Goal: Transaction & Acquisition: Download file/media

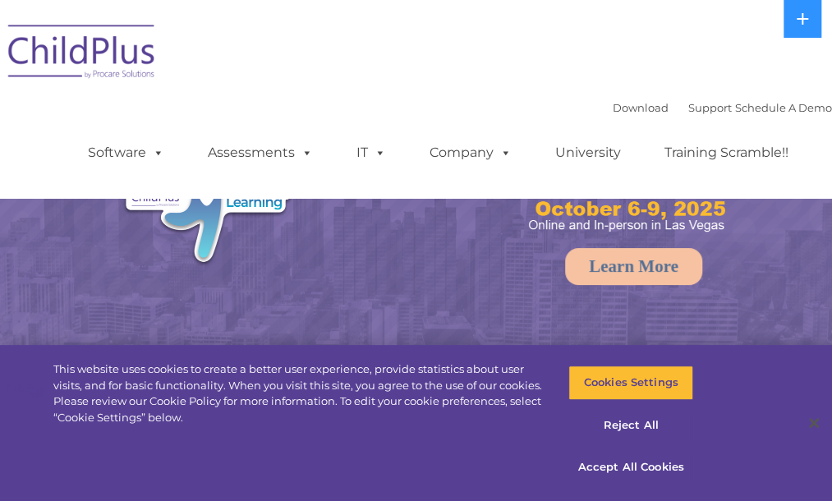
select select "MEDIUM"
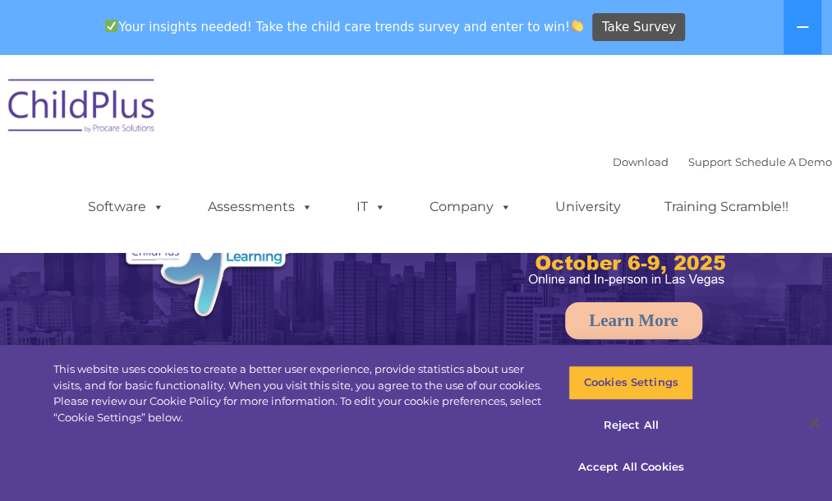
click at [600, 90] on div "Download Support | Schedule A Demo  MENU MENU Software ChildPlus: The original…" at bounding box center [416, 153] width 832 height 173
click at [613, 152] on div "Download Support | Schedule A Demo " at bounding box center [722, 162] width 219 height 25
click at [613, 158] on link "Download" at bounding box center [641, 161] width 56 height 13
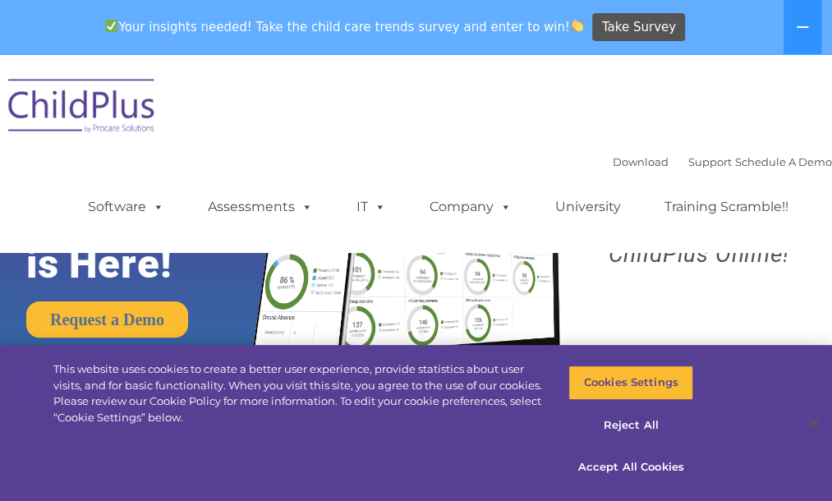
click at [467, 159] on div "Download Support | Schedule A Demo  MENU MENU Software ChildPlus: The original…" at bounding box center [443, 195] width 777 height 90
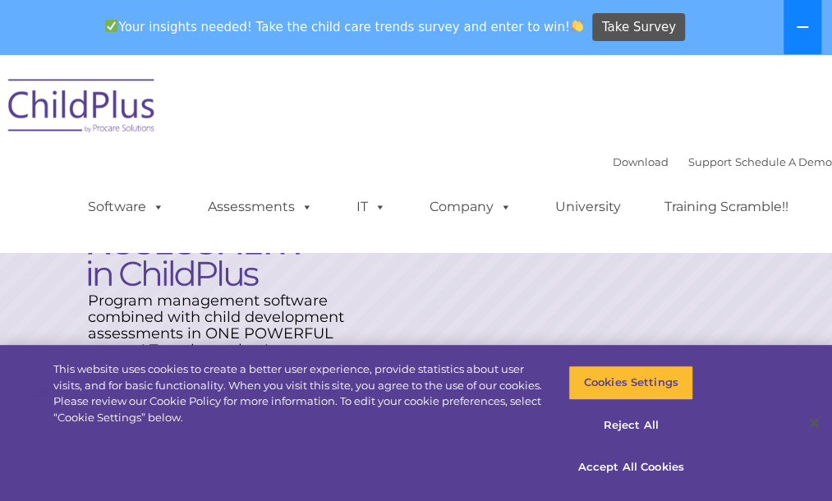
click at [804, 25] on icon at bounding box center [802, 27] width 13 height 13
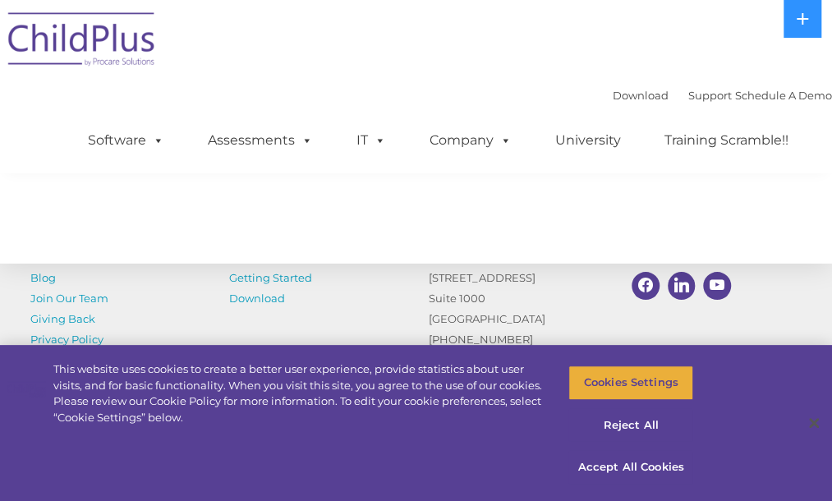
scroll to position [2088, 0]
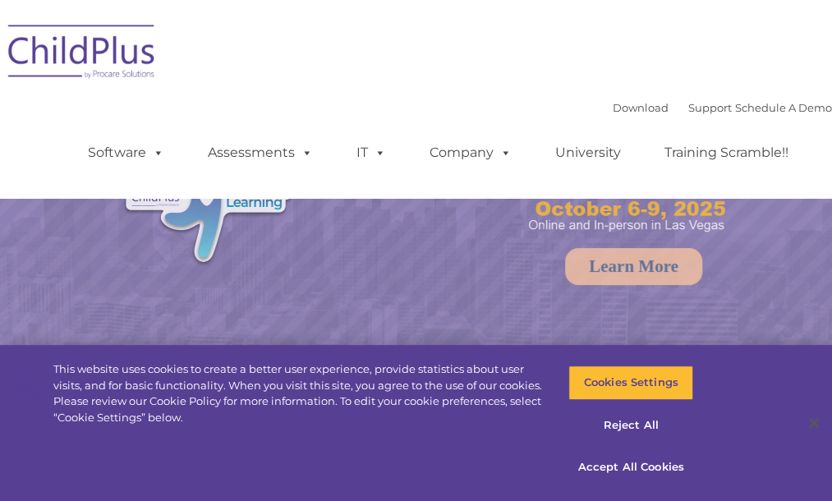
select select "MEDIUM"
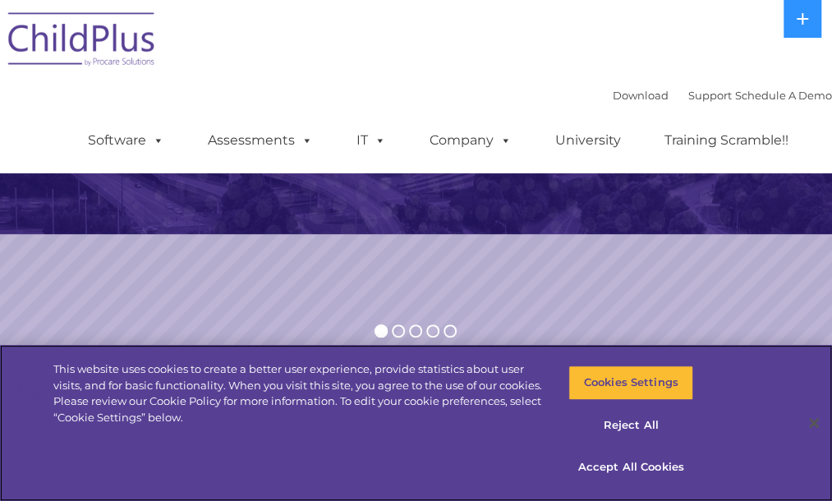
scroll to position [292, 0]
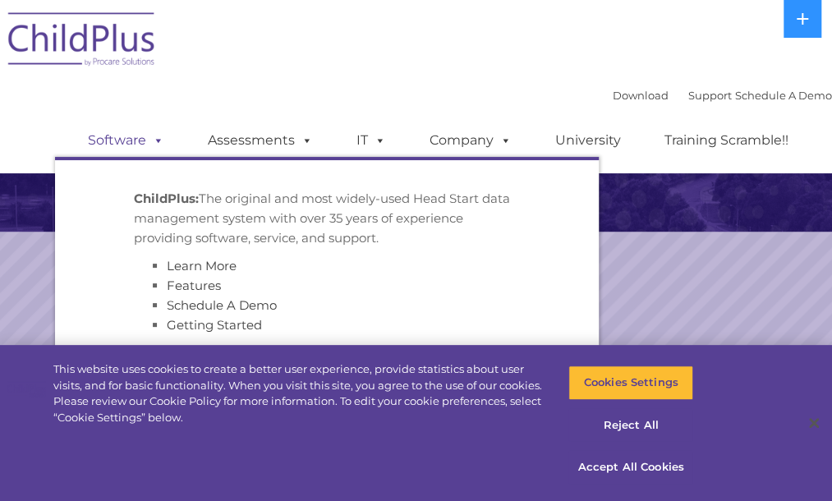
click at [120, 143] on link "Software" at bounding box center [125, 140] width 109 height 33
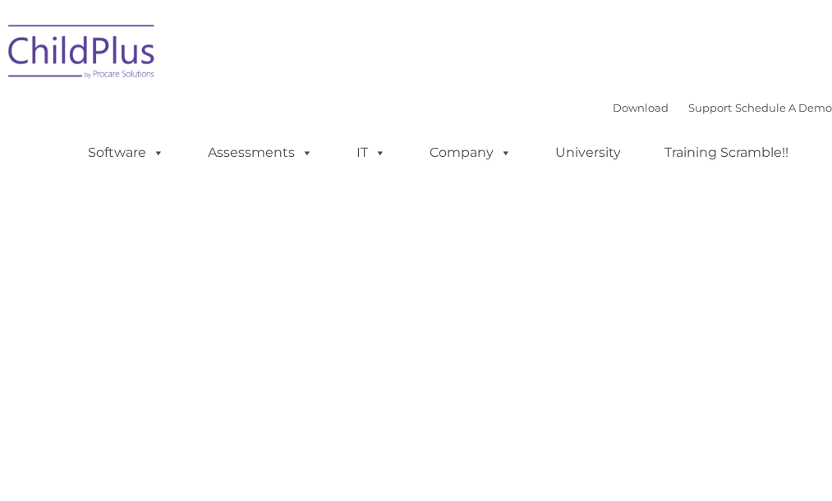
type input ""
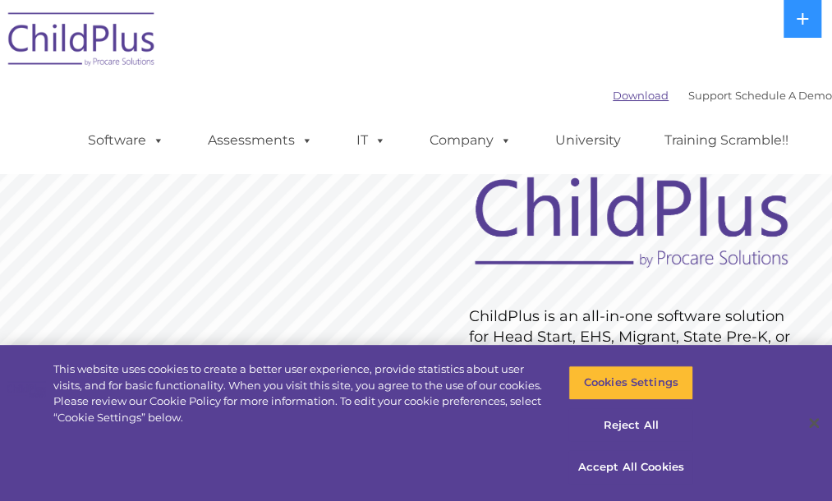
click at [613, 98] on link "Download" at bounding box center [641, 95] width 56 height 13
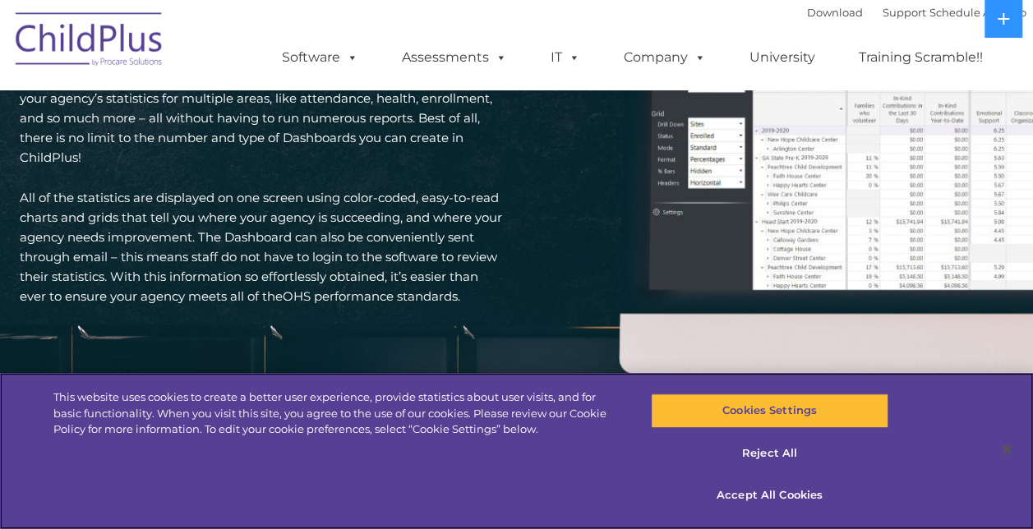
scroll to position [2732, 0]
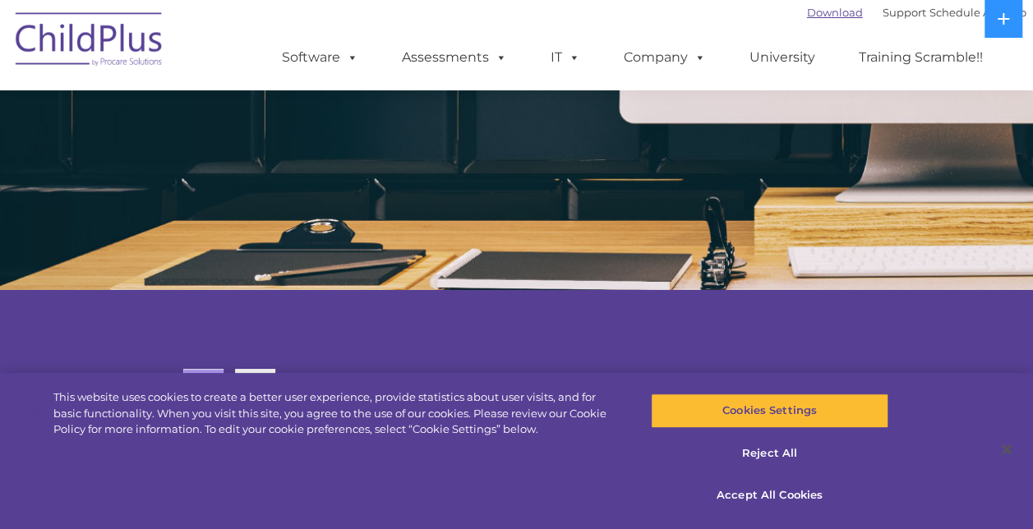
click at [807, 10] on link "Download" at bounding box center [835, 12] width 56 height 13
